Goal: Information Seeking & Learning: Learn about a topic

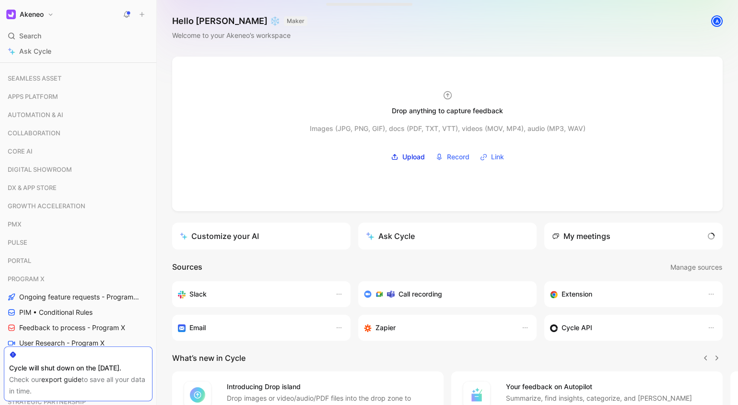
scroll to position [519, 0]
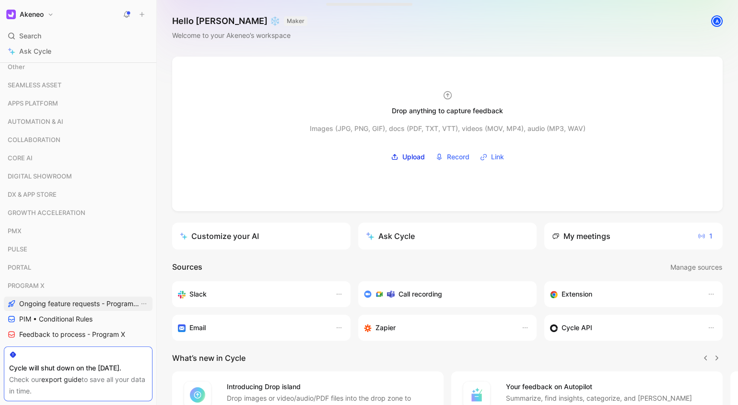
click at [71, 302] on span "Ongoing feature requests - Program X" at bounding box center [79, 304] width 120 height 10
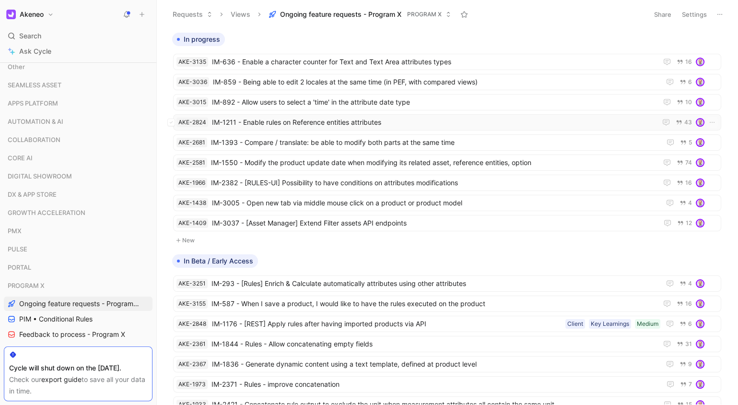
click at [363, 117] on span "IM-1211 - Enable rules on Reference entities attributes" at bounding box center [432, 123] width 441 height 12
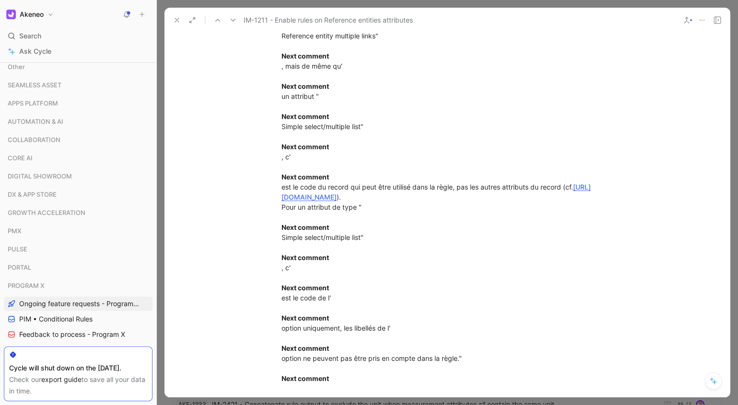
scroll to position [969, 0]
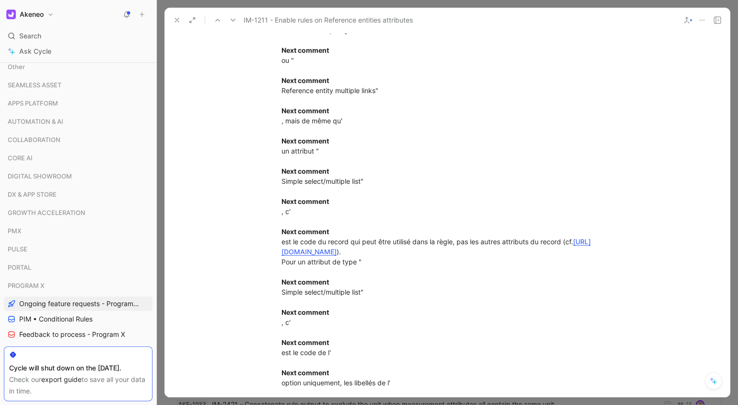
click at [482, 239] on div "[DATE]T09:28:23.180+0200: [PERSON_NAME] in SDS-10324: " Next comment Il est pos…" at bounding box center [448, 387] width 332 height 866
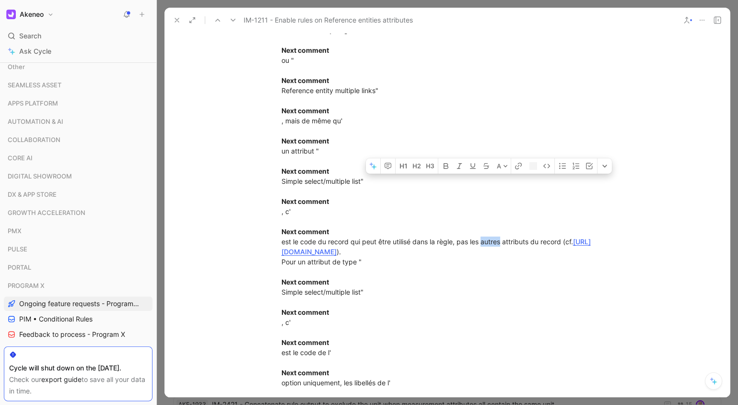
click at [482, 239] on div "[DATE]T09:28:23.180+0200: [PERSON_NAME] in SDS-10324: " Next comment Il est pos…" at bounding box center [448, 387] width 332 height 866
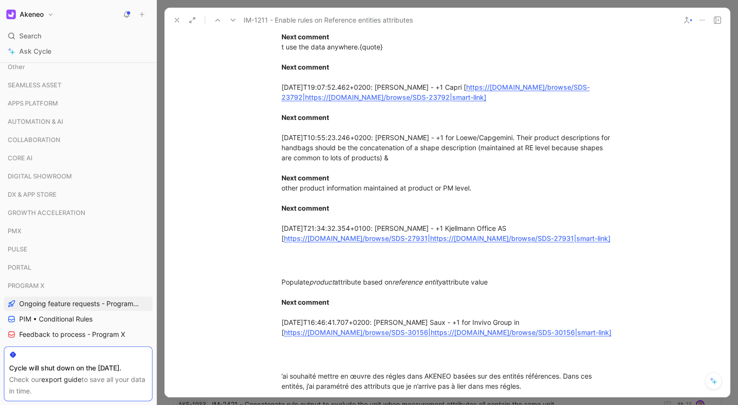
scroll to position [2049, 0]
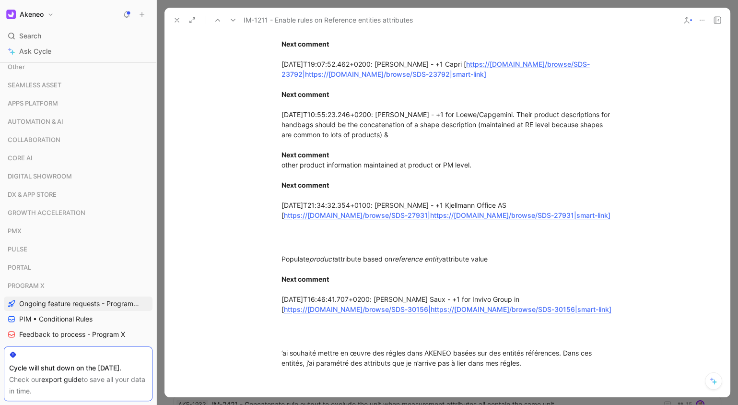
click at [270, 399] on div at bounding box center [447, 202] width 581 height 405
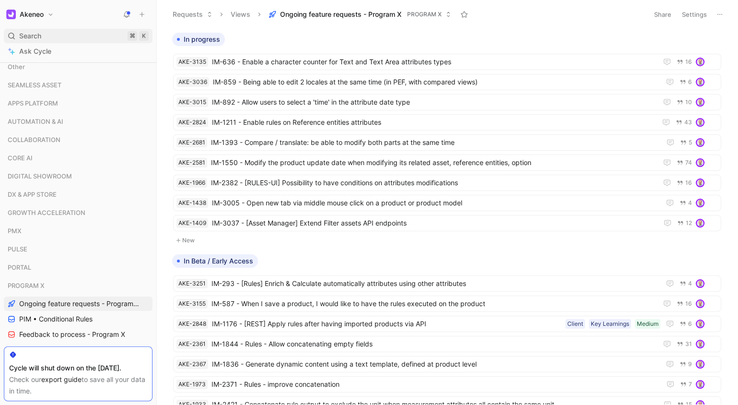
click at [43, 35] on div "Search ⌘ K" at bounding box center [78, 36] width 149 height 14
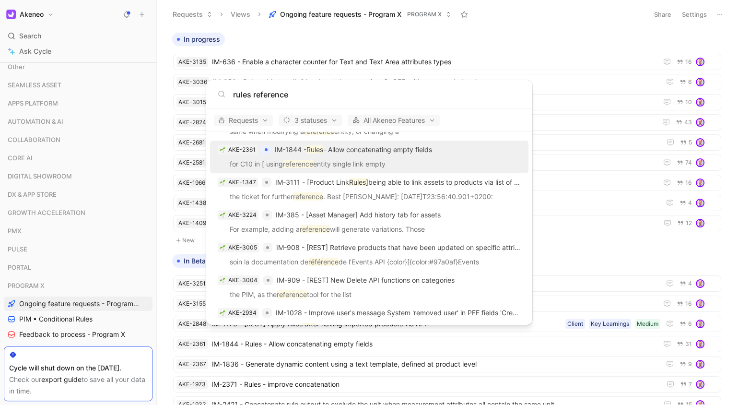
scroll to position [459, 0]
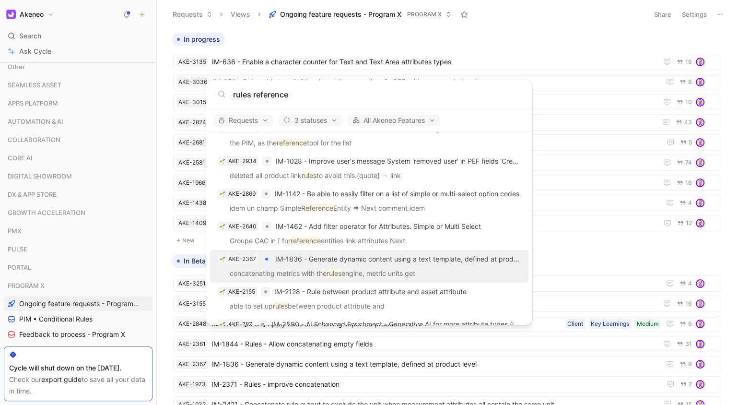
type input "rules reference"
click at [399, 263] on span "IM-1836 - Generate dynamic content using a text template, defined at product le…" at bounding box center [398, 259] width 246 height 12
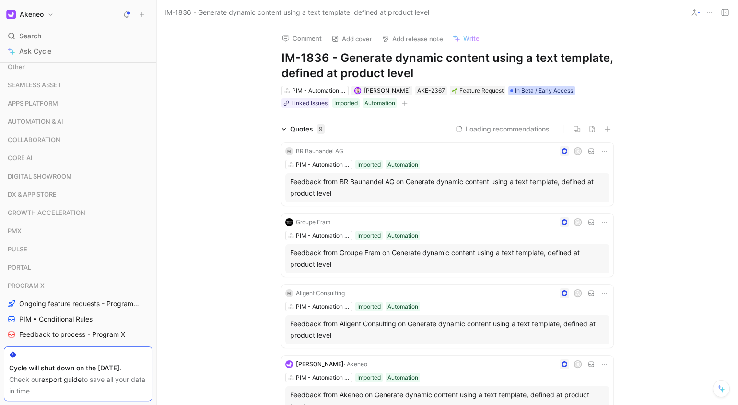
click at [539, 94] on span "In Beta / Early Access" at bounding box center [544, 91] width 58 height 10
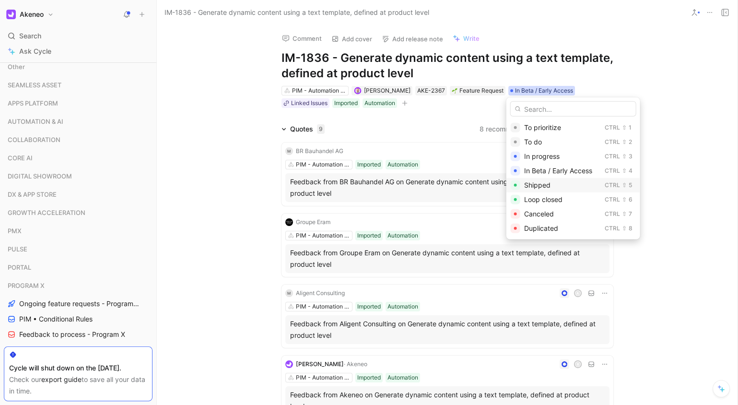
click at [558, 186] on div "Shipped" at bounding box center [562, 185] width 77 height 12
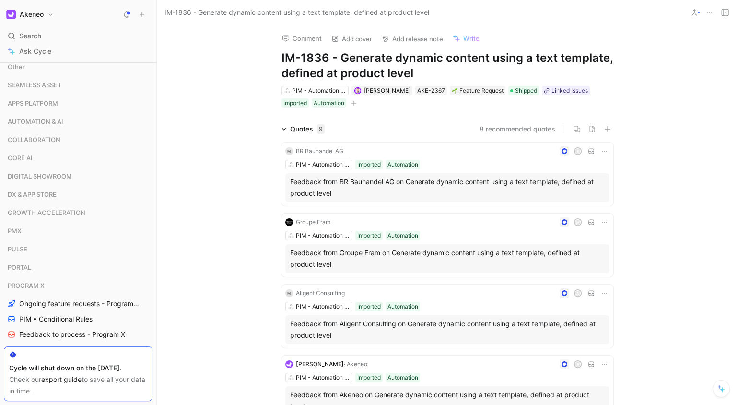
click at [643, 82] on div "Comment Add cover Add release note Write IM-1836 - Generate dynamic content usi…" at bounding box center [447, 215] width 581 height 380
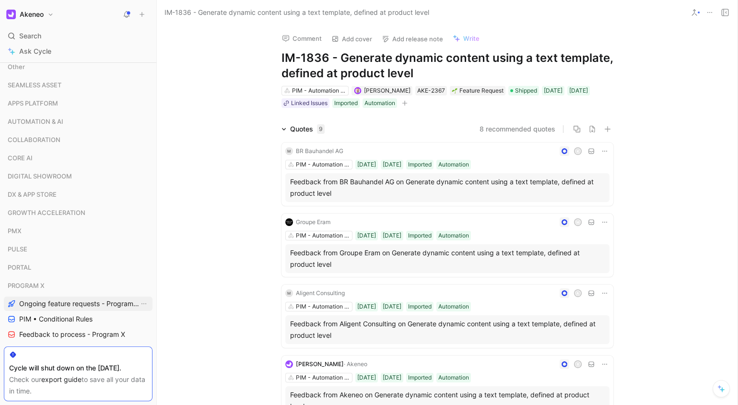
click at [80, 297] on link "Ongoing feature requests - Program X" at bounding box center [78, 303] width 149 height 14
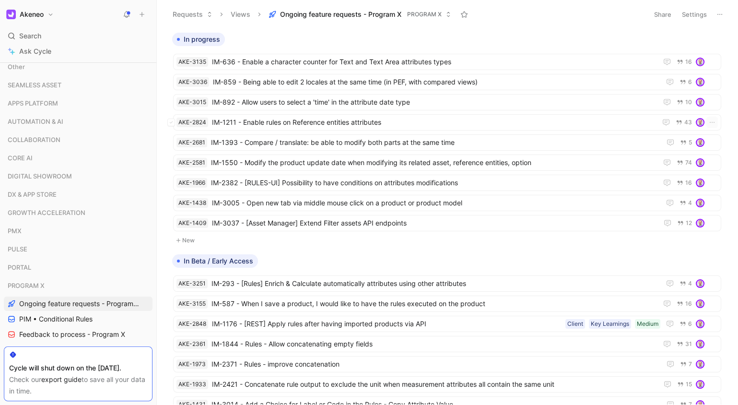
scroll to position [162, 0]
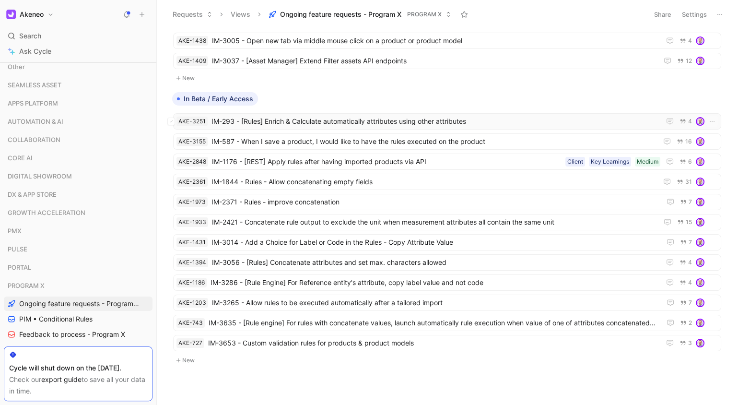
click at [395, 116] on span "IM-293 - [Rules] Enrich & Calculate automatically attributes using other attrib…" at bounding box center [434, 122] width 445 height 12
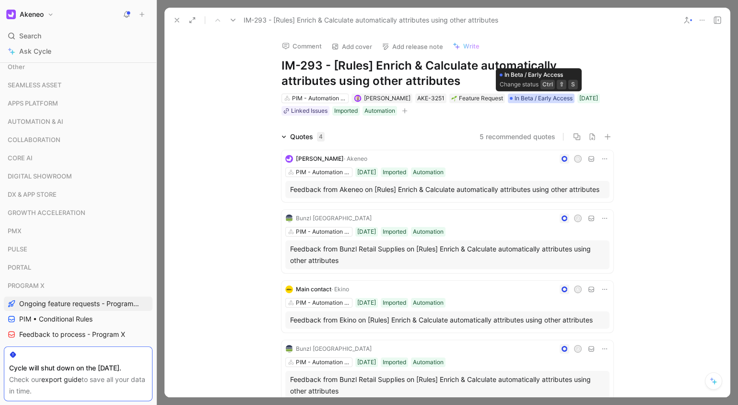
click at [535, 98] on span "In Beta / Early Access" at bounding box center [544, 99] width 58 height 10
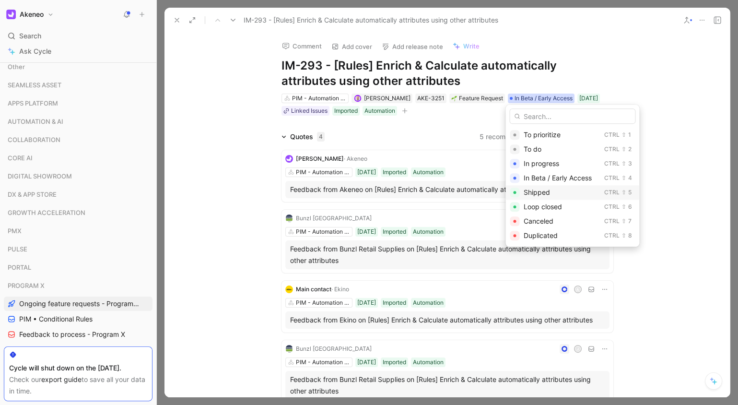
click at [559, 189] on div "Shipped" at bounding box center [561, 193] width 77 height 12
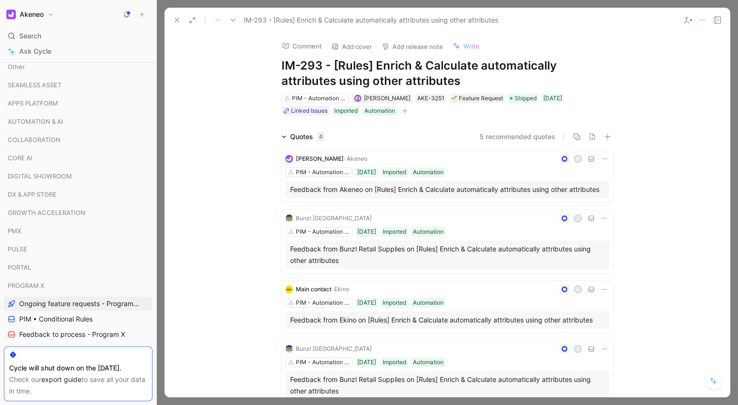
scroll to position [142, 0]
click at [727, 3] on div at bounding box center [447, 202] width 581 height 405
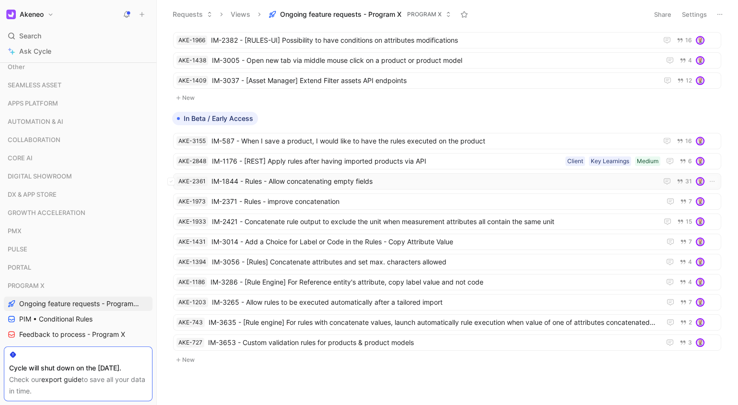
click at [341, 176] on span "IM-1844 - Rules - Allow concatenating empty fields" at bounding box center [433, 182] width 442 height 12
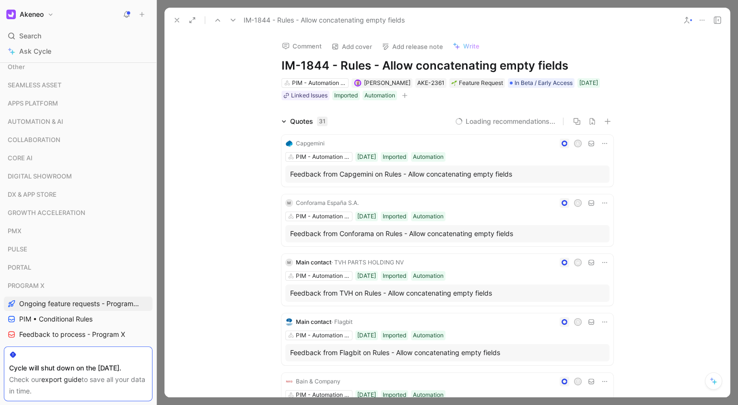
click at [554, 77] on div "PIM - Automation (Rule Engine...) [PERSON_NAME] AKE-2361 Feature Request In Bet…" at bounding box center [448, 89] width 334 height 24
click at [550, 82] on span "In Beta / Early Access" at bounding box center [544, 83] width 58 height 10
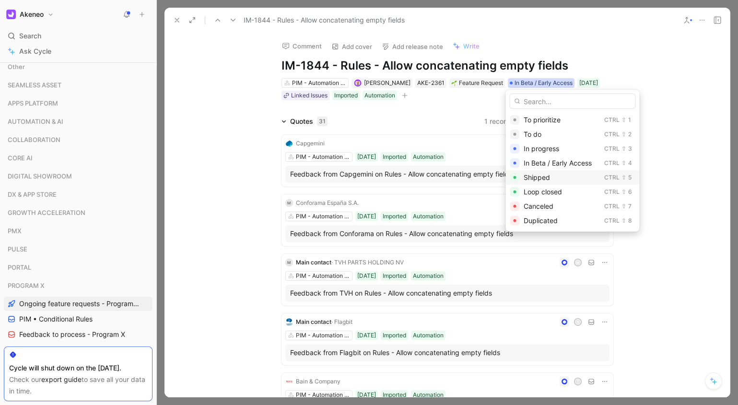
click at [562, 173] on div "Shipped" at bounding box center [561, 178] width 77 height 12
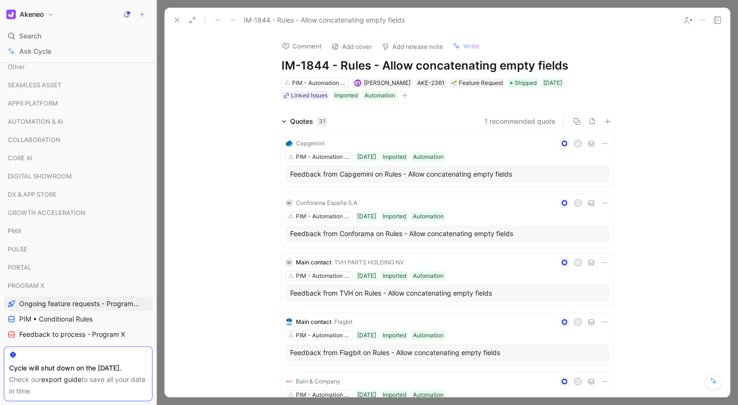
scroll to position [123, 0]
click at [638, 5] on div at bounding box center [447, 202] width 581 height 405
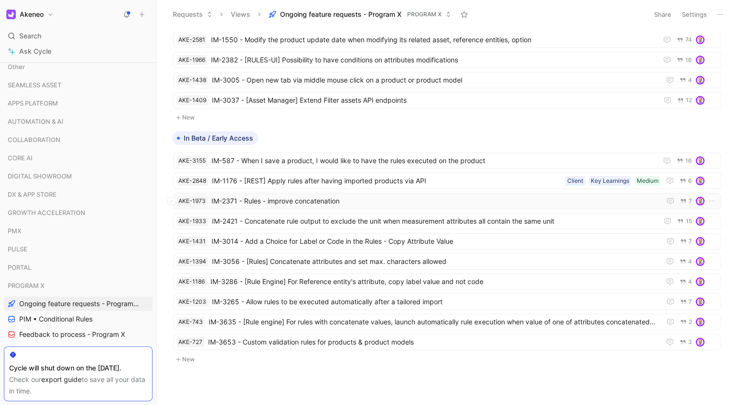
click at [315, 195] on span "IM-2371 - Rules - improve concatenation" at bounding box center [435, 201] width 446 height 12
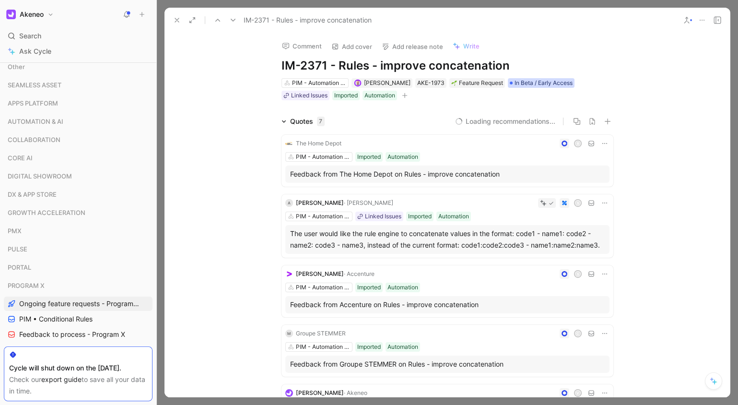
click at [530, 83] on span "In Beta / Early Access" at bounding box center [544, 83] width 58 height 10
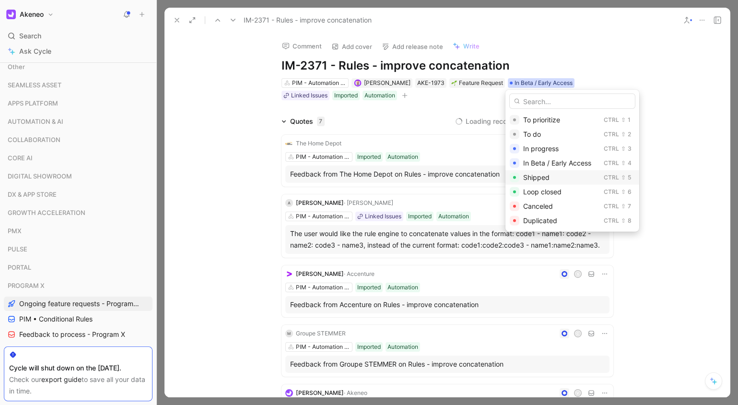
click at [534, 173] on span "Shipped" at bounding box center [536, 177] width 26 height 8
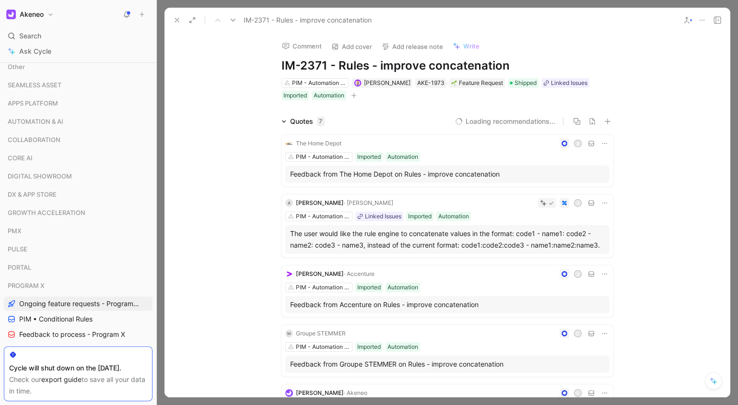
scroll to position [103, 0]
click at [605, 2] on div at bounding box center [447, 202] width 581 height 405
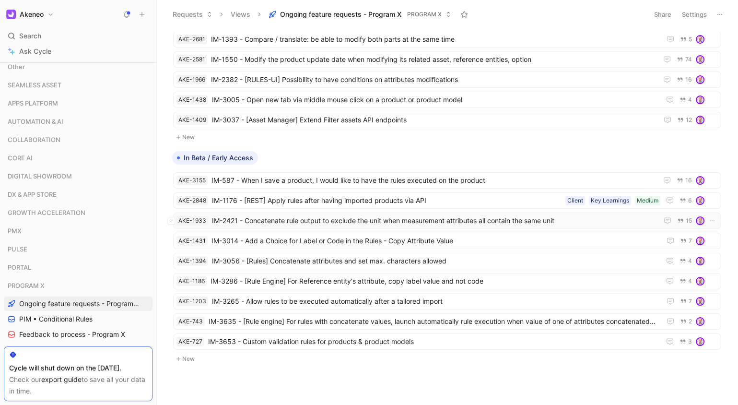
click at [358, 215] on span "IM-2421 - Concatenate rule output to exclude the unit when measurement attribut…" at bounding box center [433, 221] width 442 height 12
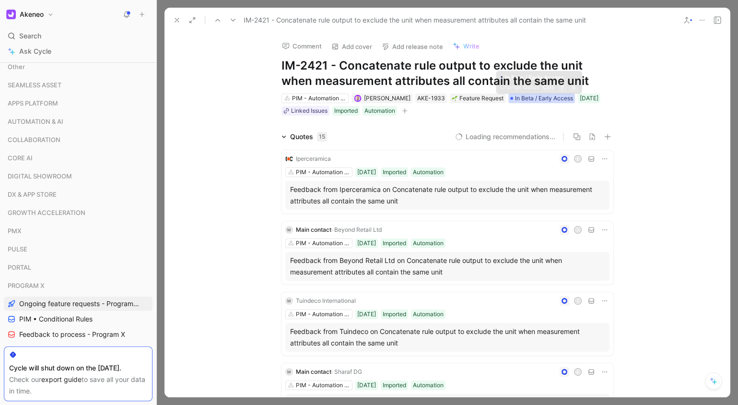
click at [546, 97] on span "In Beta / Early Access" at bounding box center [544, 99] width 58 height 10
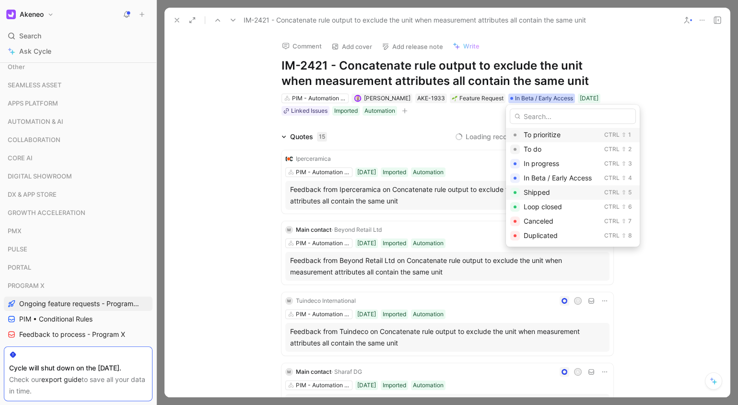
click at [549, 189] on span "Shipped" at bounding box center [537, 192] width 26 height 8
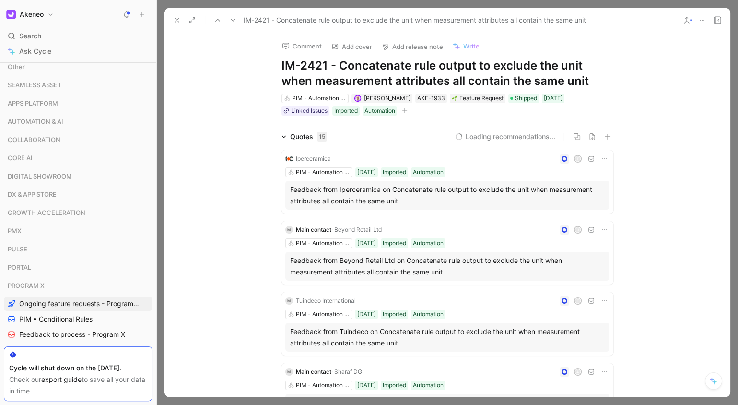
scroll to position [83, 0]
click at [660, 3] on div at bounding box center [447, 202] width 581 height 405
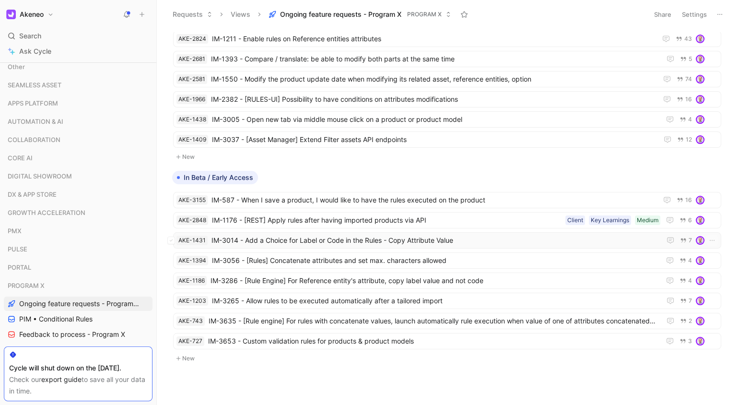
click at [400, 239] on span "IM-3014 - Add a Choice for Label or Code in the Rules - Copy Attribute Value" at bounding box center [435, 241] width 446 height 12
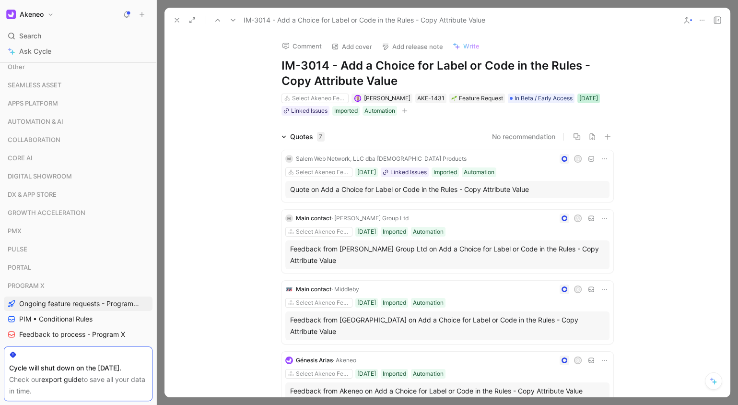
click at [594, 100] on div "[DATE]" at bounding box center [588, 99] width 19 height 10
click at [553, 100] on span "In Beta / Early Access" at bounding box center [544, 99] width 58 height 10
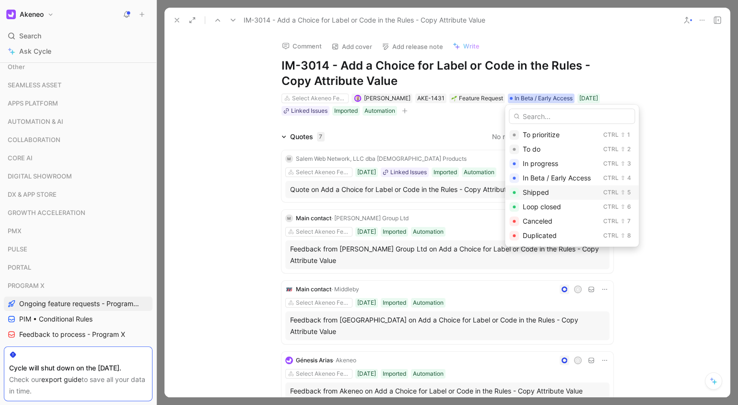
click at [541, 188] on span "Shipped" at bounding box center [536, 192] width 26 height 8
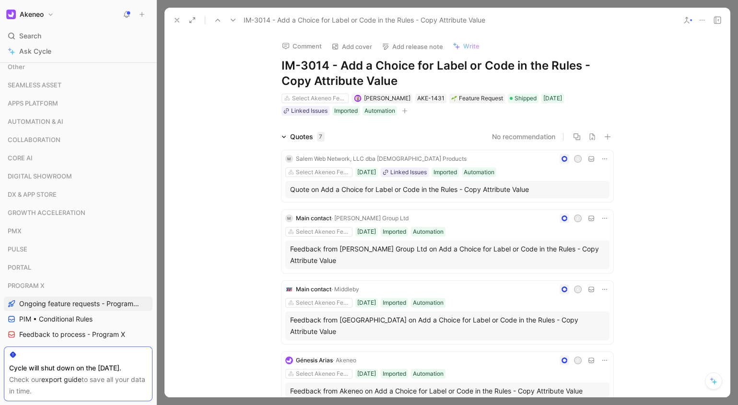
scroll to position [64, 0]
click at [568, 0] on div at bounding box center [447, 202] width 581 height 405
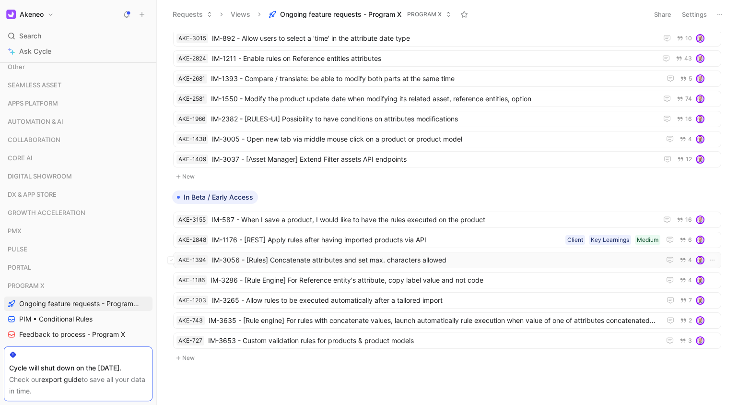
click at [343, 254] on span "IM-3056 - [Rules] Concatenate attributes and set max. characters allowed" at bounding box center [434, 260] width 445 height 12
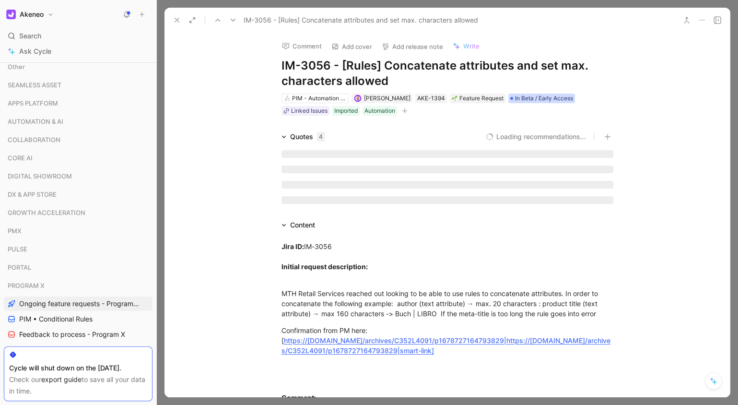
click at [524, 101] on span "In Beta / Early Access" at bounding box center [544, 99] width 58 height 10
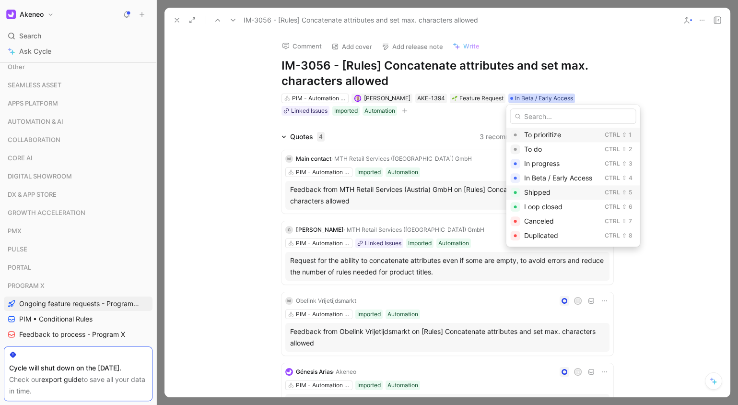
click at [536, 188] on span "Shipped" at bounding box center [537, 192] width 26 height 8
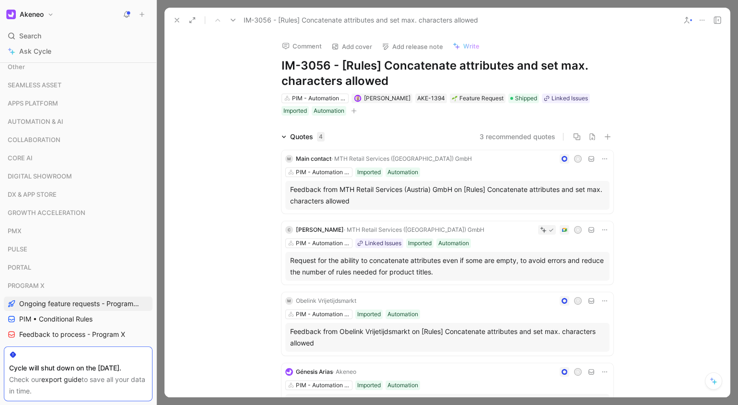
scroll to position [44, 0]
click at [549, 1] on div at bounding box center [447, 202] width 581 height 405
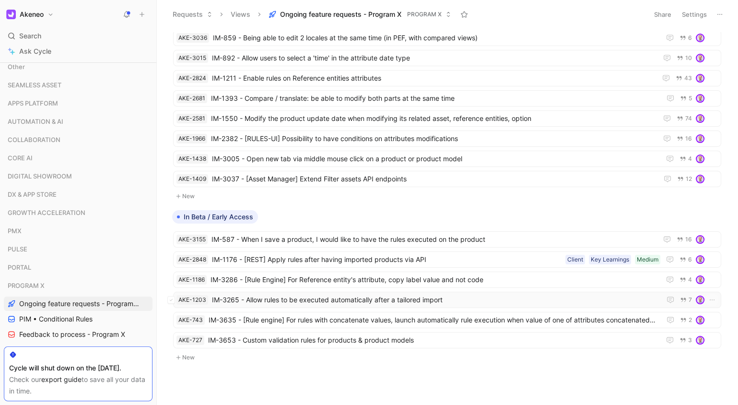
click at [325, 294] on span "IM-3265 - Allow rules to be executed automatically after a tailored import" at bounding box center [434, 300] width 445 height 12
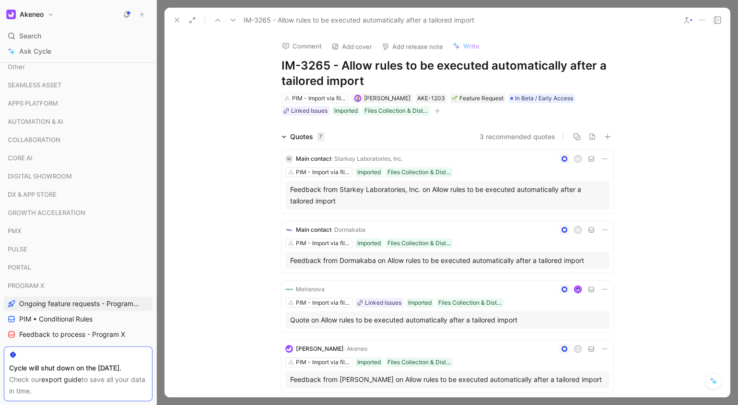
click at [641, 4] on div at bounding box center [447, 202] width 581 height 405
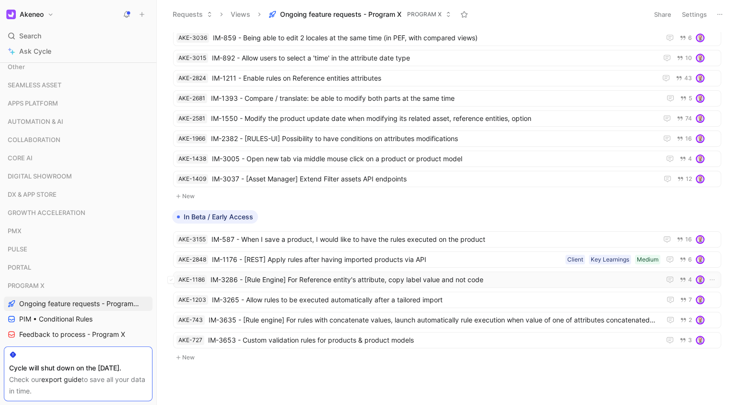
click at [406, 274] on span "IM-3286 - [Rule Engine] For Reference entity's attribute, copy label value and …" at bounding box center [434, 280] width 446 height 12
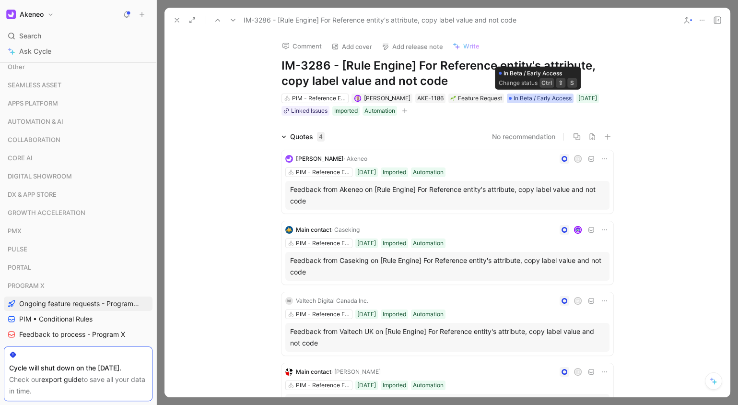
click at [530, 100] on span "In Beta / Early Access" at bounding box center [543, 99] width 58 height 10
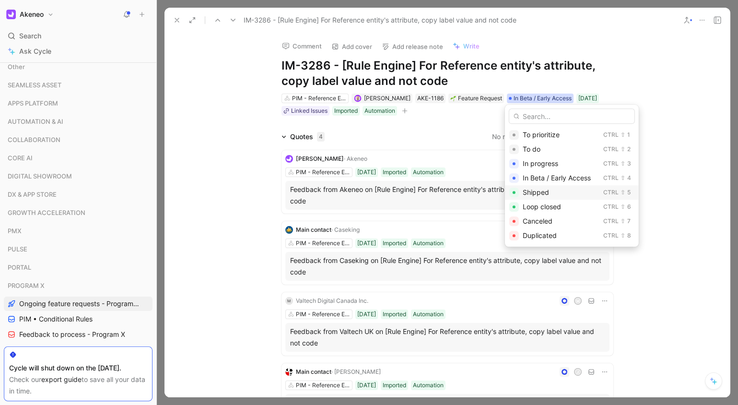
click at [558, 192] on div "Shipped" at bounding box center [561, 193] width 77 height 12
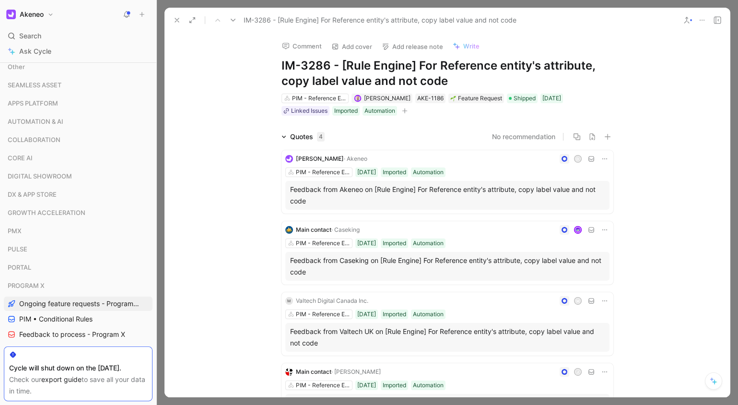
scroll to position [24, 0]
click at [590, 4] on div at bounding box center [447, 202] width 581 height 405
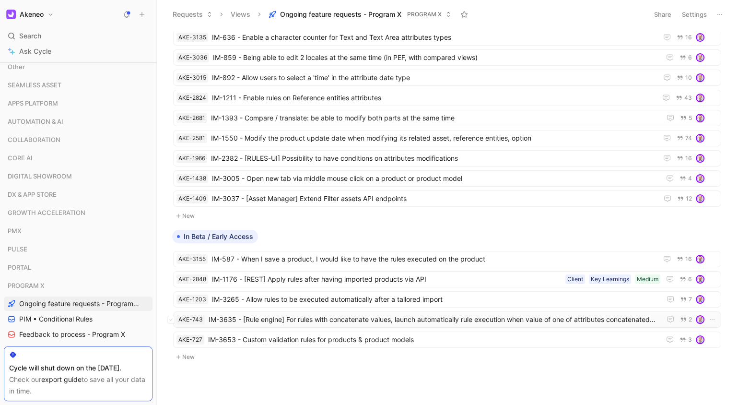
click at [386, 314] on span "IM-3635 - [Rule engine] For rules with concatenate values, launch automatically…" at bounding box center [433, 320] width 448 height 12
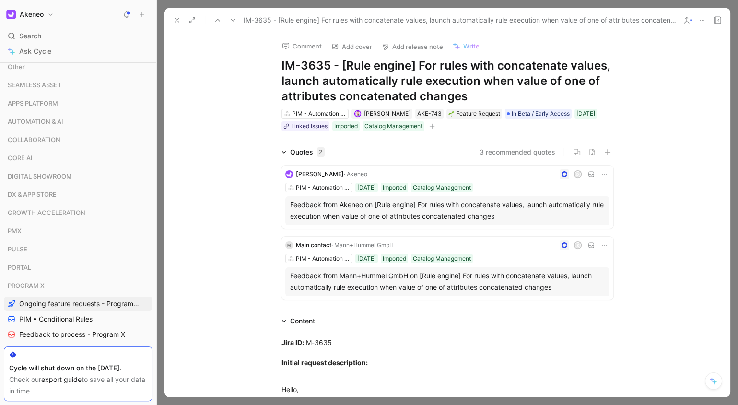
click at [535, 2] on div at bounding box center [447, 202] width 581 height 405
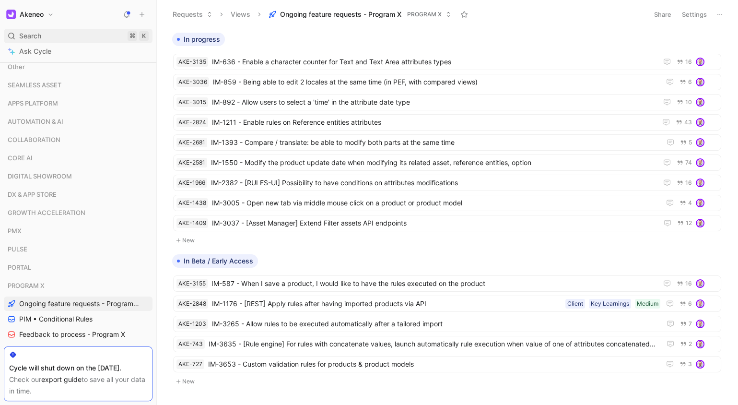
click at [38, 31] on span "Search" at bounding box center [30, 36] width 22 height 12
